Goal: Navigation & Orientation: Find specific page/section

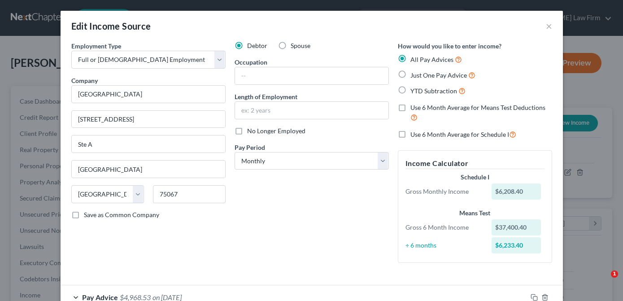
select select "0"
select select "45"
select select "0"
click at [61, 38] on div "Edit Income Source ×" at bounding box center [312, 26] width 503 height 31
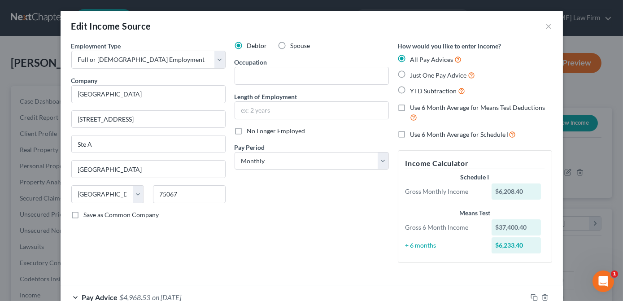
click at [57, 43] on div "Edit Income Source × Employment Type * Select Full or [DEMOGRAPHIC_DATA] Employ…" at bounding box center [311, 150] width 623 height 301
click at [48, 50] on div "Edit Income Source × Employment Type * Select Full or [DEMOGRAPHIC_DATA] Employ…" at bounding box center [311, 150] width 623 height 301
click at [548, 24] on button "×" at bounding box center [549, 26] width 6 height 11
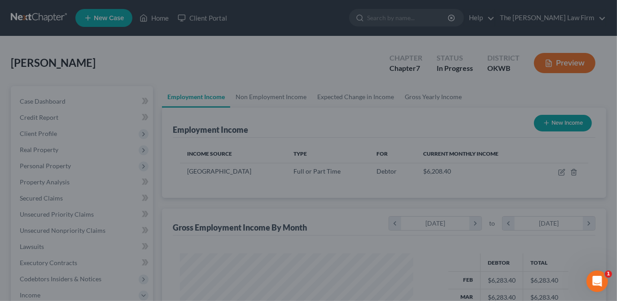
scroll to position [448633, 448544]
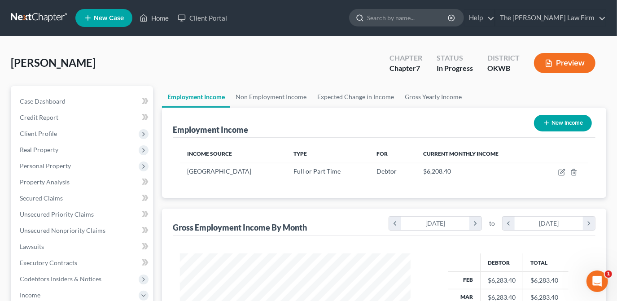
click at [447, 19] on input "search" at bounding box center [408, 17] width 82 height 17
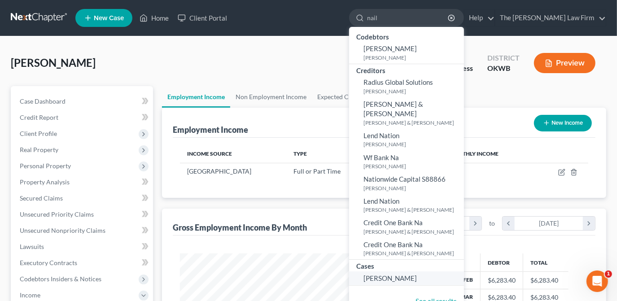
type input "nail"
click at [417, 274] on span "[PERSON_NAME]" at bounding box center [390, 278] width 53 height 8
select select "4"
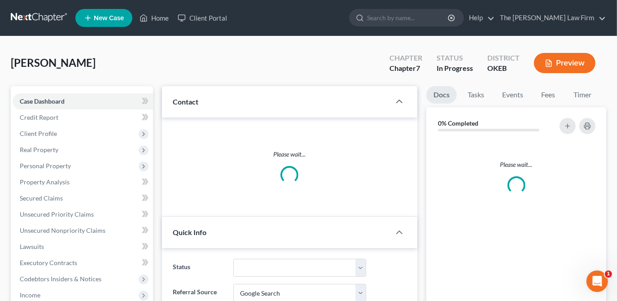
click at [336, 47] on div "[PERSON_NAME] Upgraded Chapter Chapter 7 Status In Progress District OKEB Previ…" at bounding box center [309, 66] width 596 height 39
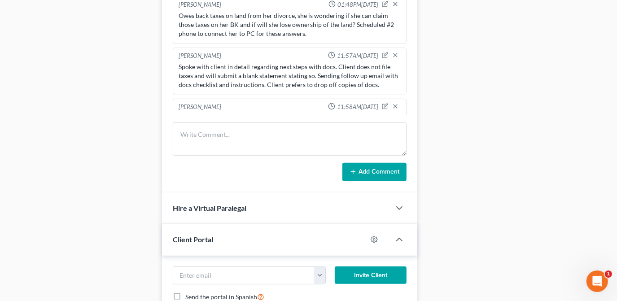
scroll to position [244, 0]
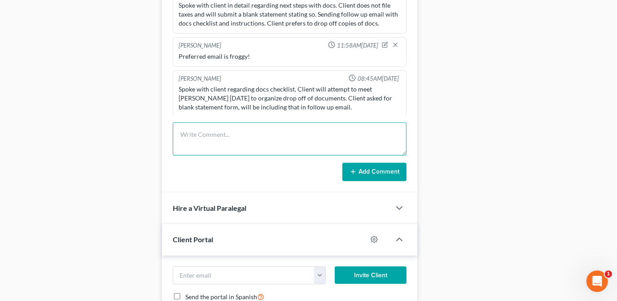
paste textarea ".Client is on SSI. [PERSON_NAME] does not file taxes, will submit blank stateme…"
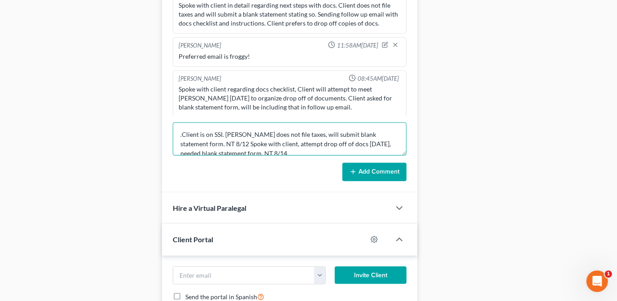
scroll to position [1, 0]
type textarea ".Client is on SSI. [PERSON_NAME] does not file taxes, will submit blank stateme…"
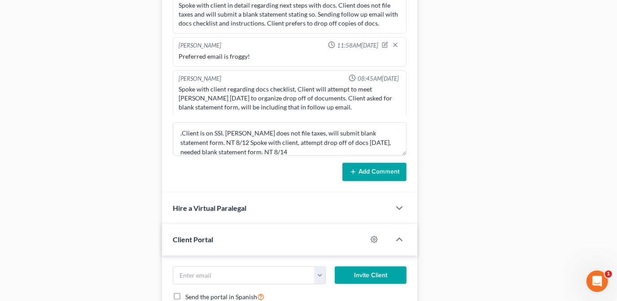
click at [359, 167] on button "Add Comment" at bounding box center [374, 172] width 64 height 19
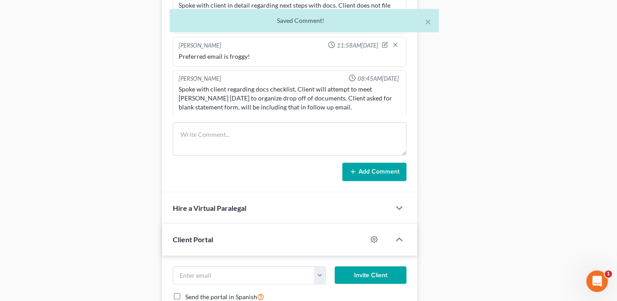
scroll to position [295, 0]
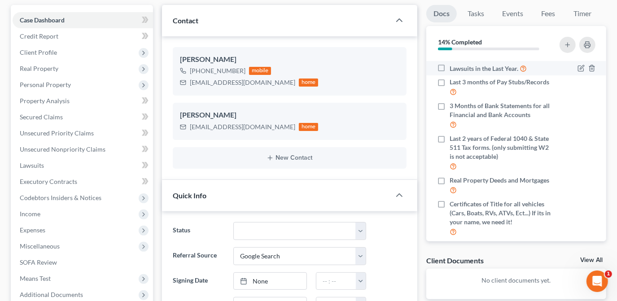
scroll to position [122, 0]
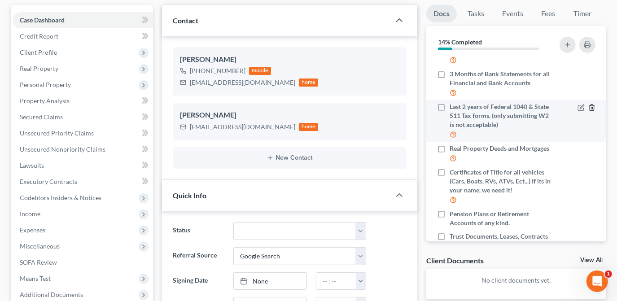
click at [592, 109] on line "button" at bounding box center [592, 108] width 0 height 2
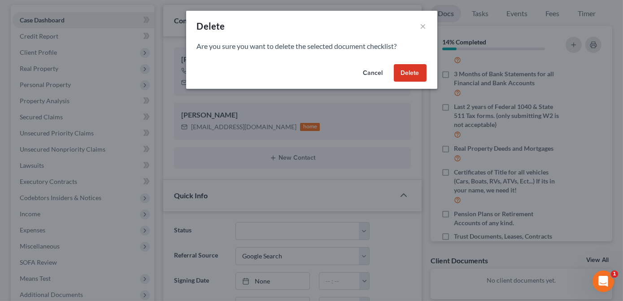
click at [416, 74] on button "Delete" at bounding box center [410, 73] width 33 height 18
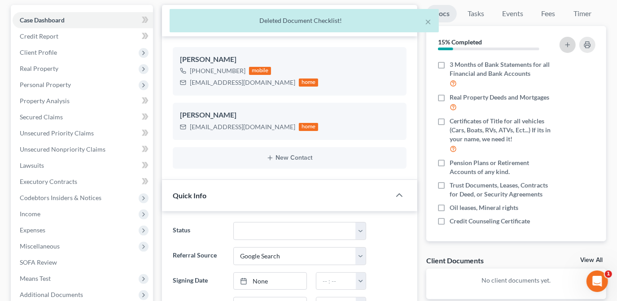
click at [568, 44] on icon "button" at bounding box center [567, 44] width 7 height 7
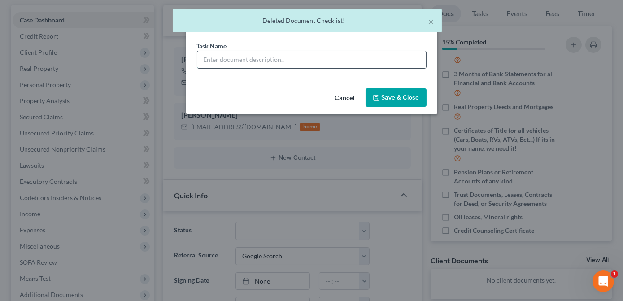
click at [365, 61] on input "text" at bounding box center [311, 59] width 229 height 17
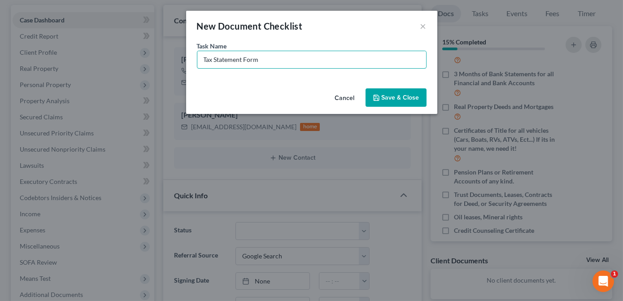
type input "Tax Statement Form"
click at [398, 98] on button "Save & Close" at bounding box center [396, 97] width 61 height 19
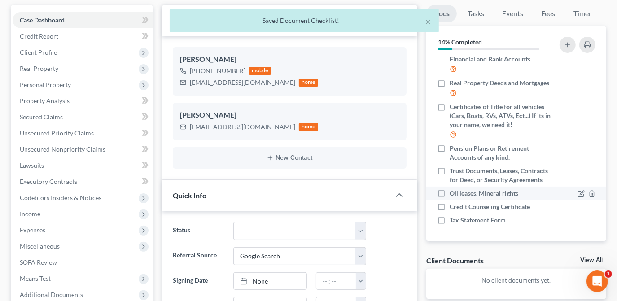
scroll to position [172, 0]
click at [450, 221] on label "Tax Statement Form" at bounding box center [478, 220] width 56 height 9
click at [453, 221] on input "Tax Statement Form" at bounding box center [456, 219] width 6 height 6
checkbox input "true"
click at [589, 44] on icon "button" at bounding box center [587, 44] width 7 height 7
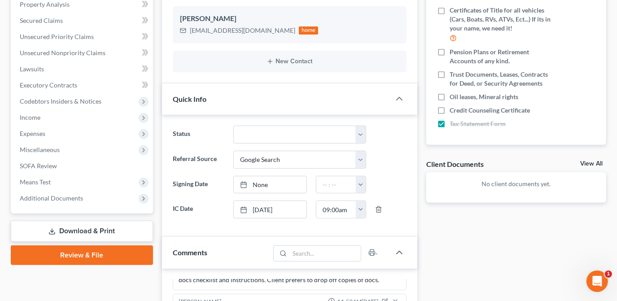
scroll to position [0, 0]
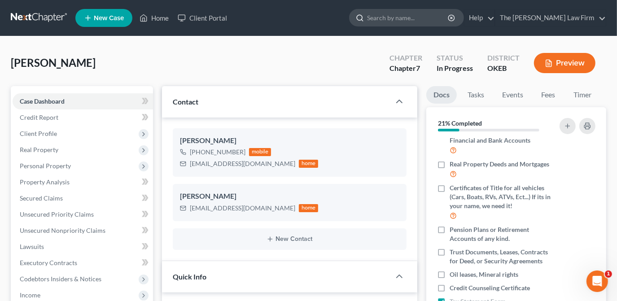
click at [413, 14] on input "search" at bounding box center [408, 17] width 82 height 17
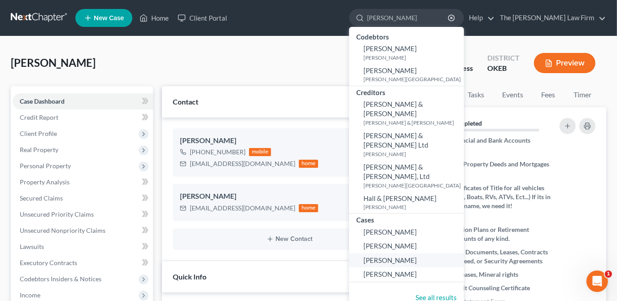
type input "[PERSON_NAME]"
click at [417, 256] on span "[PERSON_NAME]" at bounding box center [390, 260] width 53 height 8
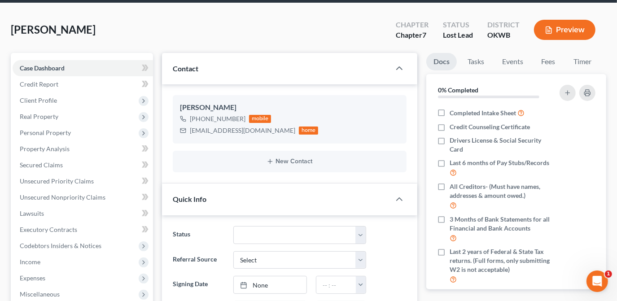
scroll to position [10, 0]
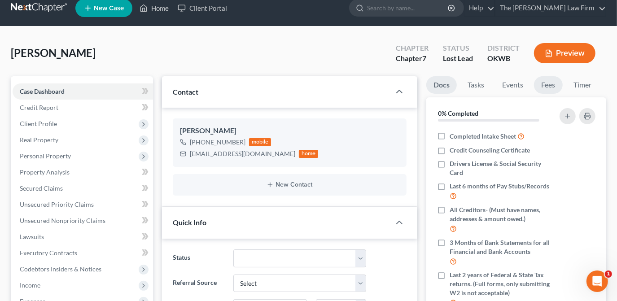
drag, startPoint x: 549, startPoint y: 85, endPoint x: 539, endPoint y: 88, distance: 10.6
click at [549, 85] on link "Fees" at bounding box center [548, 85] width 29 height 18
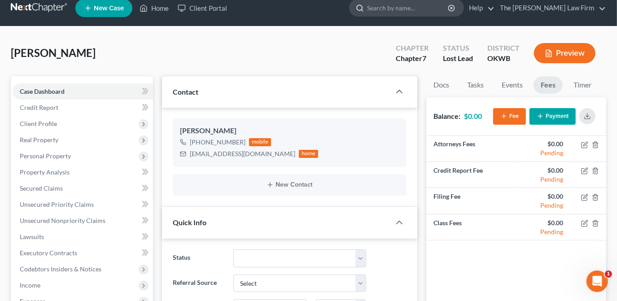
click at [401, 8] on input "search" at bounding box center [408, 8] width 82 height 17
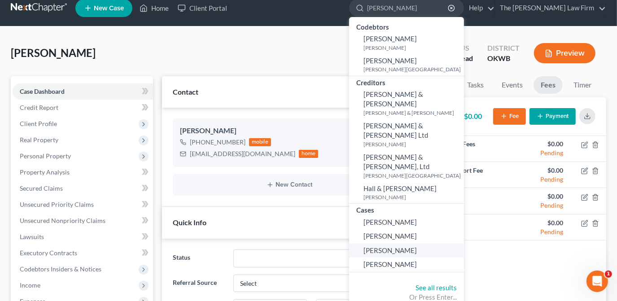
type input "[PERSON_NAME]"
click at [417, 246] on span "[PERSON_NAME]" at bounding box center [390, 250] width 53 height 8
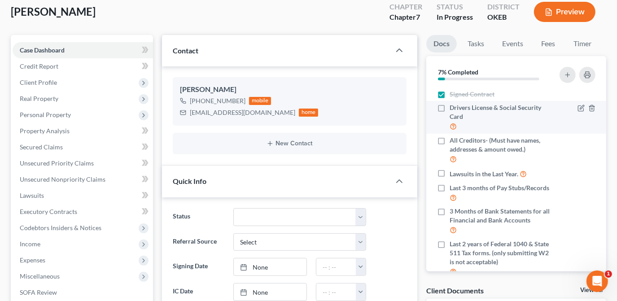
scroll to position [51, 0]
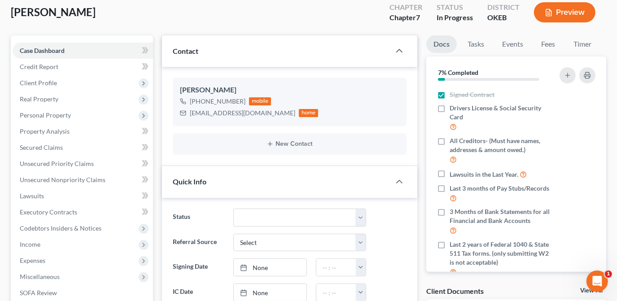
click at [246, 9] on div "[PERSON_NAME] Upgraded Chapter Chapter 7 Status In Progress District OKEB Previ…" at bounding box center [309, 15] width 596 height 39
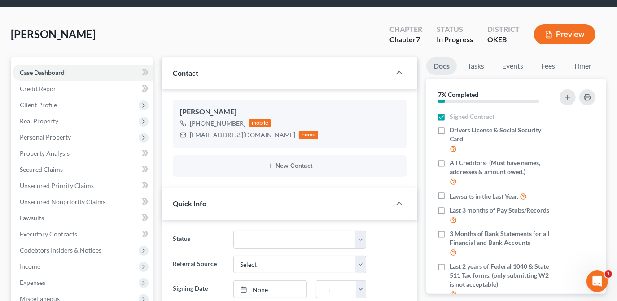
scroll to position [10, 0]
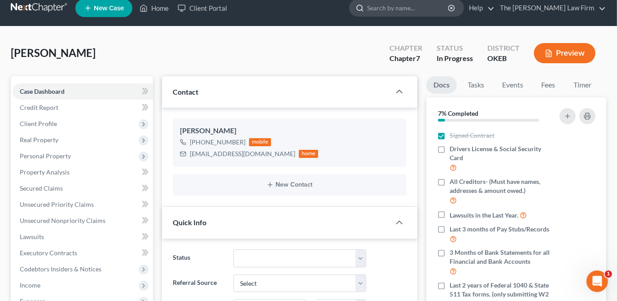
click at [411, 9] on input "search" at bounding box center [408, 8] width 82 height 17
type input "[PERSON_NAME]"
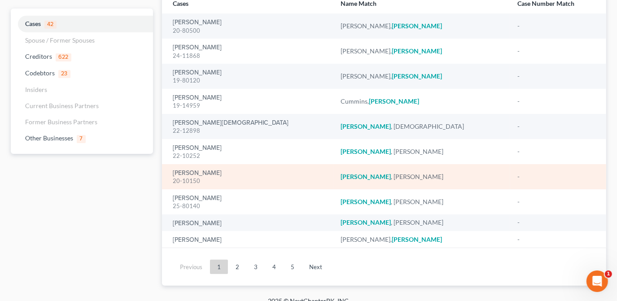
scroll to position [81, 0]
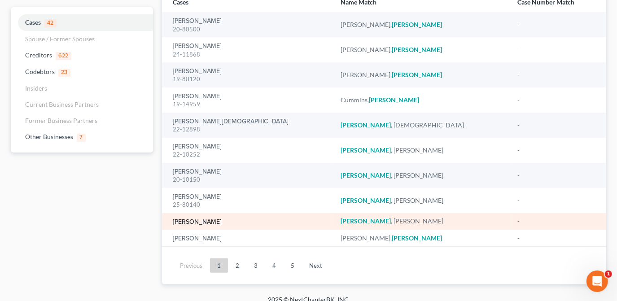
click at [202, 221] on link "[PERSON_NAME]" at bounding box center [197, 222] width 49 height 6
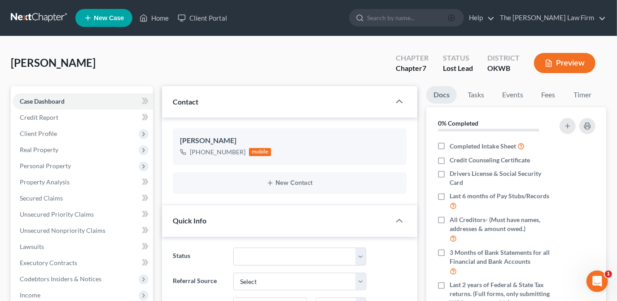
scroll to position [24, 0]
click at [454, 17] on circle "button" at bounding box center [451, 18] width 6 height 6
click at [438, 20] on input "search" at bounding box center [408, 17] width 82 height 17
click at [434, 17] on input "search" at bounding box center [408, 17] width 82 height 17
type input "[PERSON_NAME]"
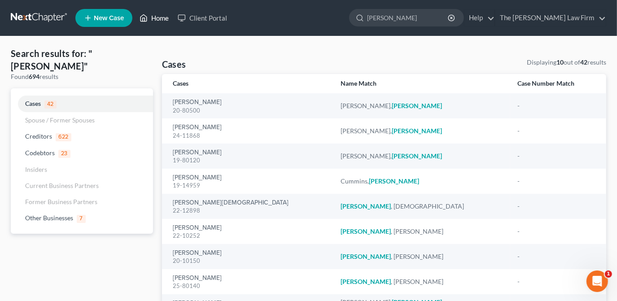
click at [162, 17] on link "Home" at bounding box center [154, 18] width 38 height 16
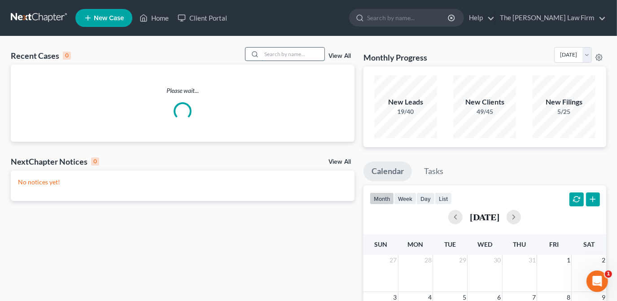
click at [289, 50] on input "search" at bounding box center [293, 54] width 63 height 13
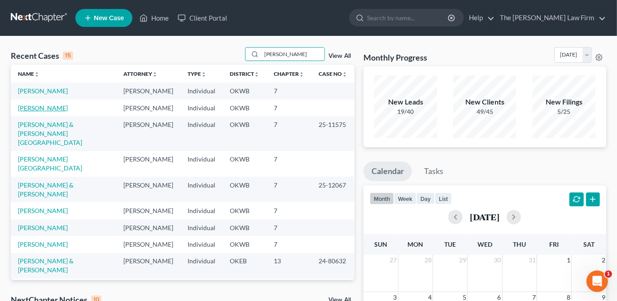
type input "[PERSON_NAME]"
click at [50, 106] on link "[PERSON_NAME]" at bounding box center [43, 108] width 50 height 8
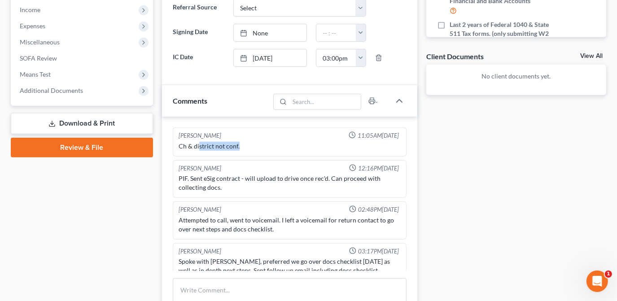
drag, startPoint x: 219, startPoint y: 144, endPoint x: 243, endPoint y: 145, distance: 23.8
click at [243, 145] on div "Ch & district not conf." at bounding box center [290, 146] width 222 height 9
click at [500, 188] on div "Docs Tasks Events Fees Timer 0% Completed Nothing here yet! Completed Intake Sh…" at bounding box center [516, 122] width 189 height 643
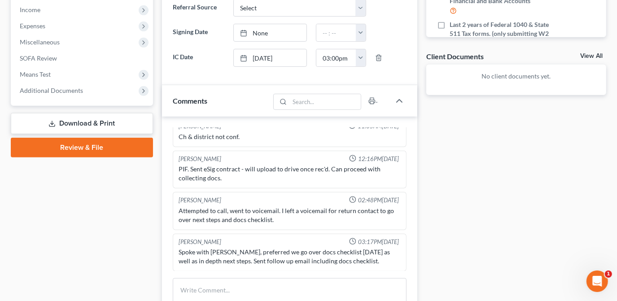
scroll to position [9, 0]
drag, startPoint x: 240, startPoint y: 168, endPoint x: 188, endPoint y: 170, distance: 52.1
click at [188, 170] on div "PIF. Sent eSig contract - will upload to drive once rec'd. Can proceed with col…" at bounding box center [290, 174] width 222 height 18
click at [455, 231] on div "Docs Tasks Events Fees Timer 0% Completed Nothing here yet! Completed Intake Sh…" at bounding box center [516, 122] width 189 height 643
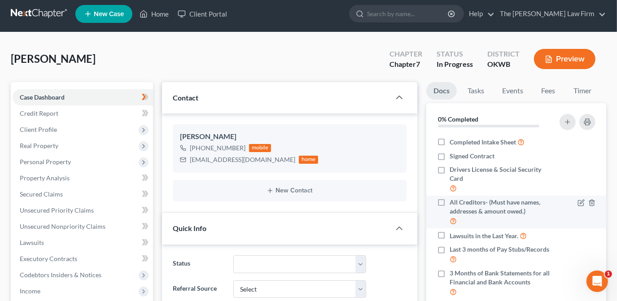
scroll to position [0, 0]
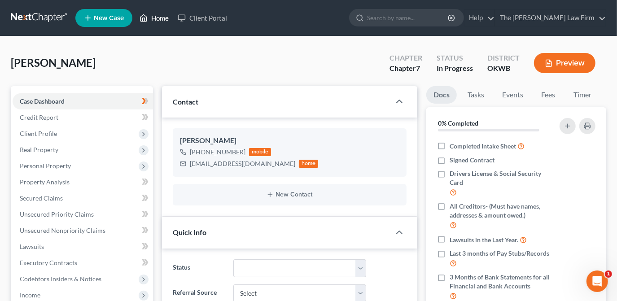
click at [158, 20] on link "Home" at bounding box center [154, 18] width 38 height 16
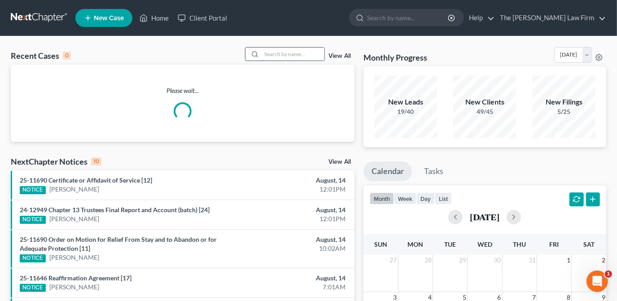
click at [304, 53] on input "search" at bounding box center [293, 54] width 63 height 13
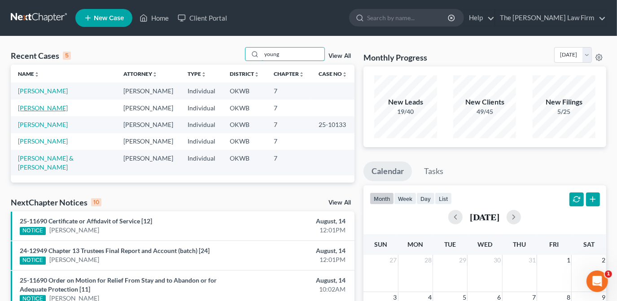
type input "young"
click at [46, 107] on link "[PERSON_NAME]" at bounding box center [43, 108] width 50 height 8
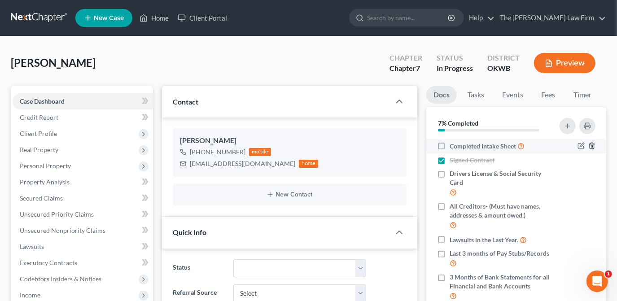
click at [590, 146] on icon "button" at bounding box center [592, 146] width 4 height 6
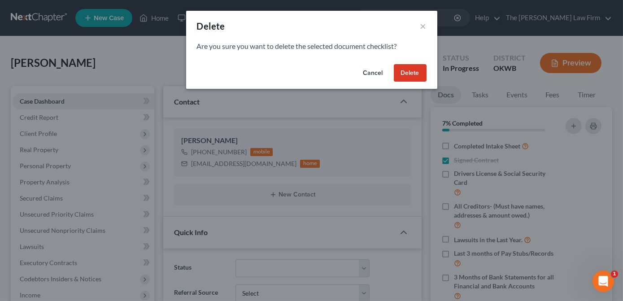
click at [410, 71] on button "Delete" at bounding box center [410, 73] width 33 height 18
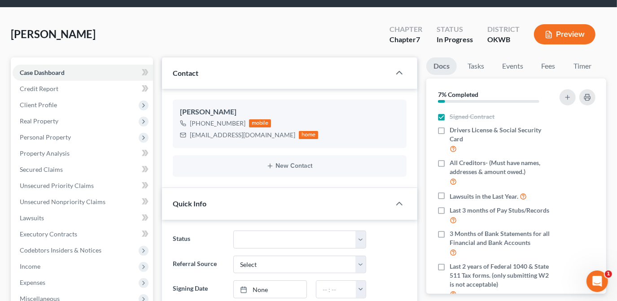
scroll to position [40, 0]
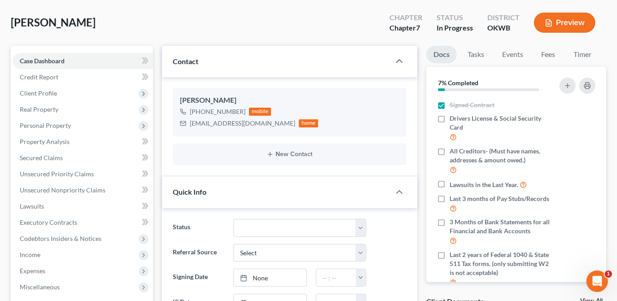
click at [210, 28] on div "Young, Annilyn Upgraded Chapter Chapter 7 Status In Progress District OKWB Prev…" at bounding box center [309, 26] width 596 height 39
click at [89, 29] on div "Young, Annilyn Upgraded Chapter Chapter 7 Status In Progress District OKWB Prev…" at bounding box center [309, 26] width 596 height 39
